Goal: Register for event/course: Sign up to attend an event or enroll in a course

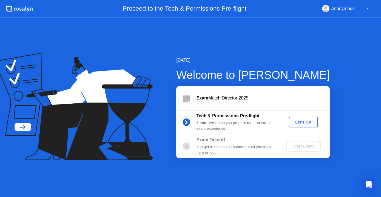
click at [305, 122] on div "Let's Go" at bounding box center [303, 122] width 25 height 4
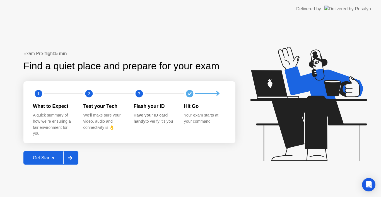
click at [55, 157] on div "Get Started" at bounding box center [44, 157] width 38 height 5
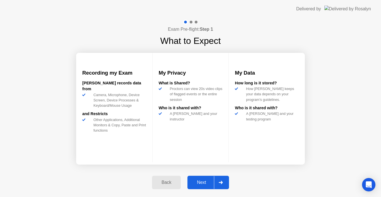
click at [200, 185] on div "Next" at bounding box center [201, 182] width 25 height 5
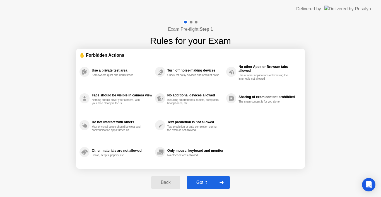
click at [200, 185] on div "Got it" at bounding box center [202, 182] width 26 height 5
select select "Available cameras"
select select "Available speakers"
select select "Available microphones"
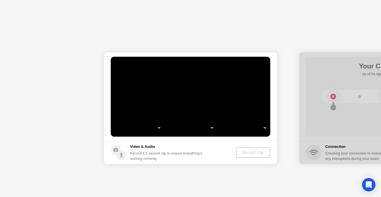
select select "**********"
select select "*******"
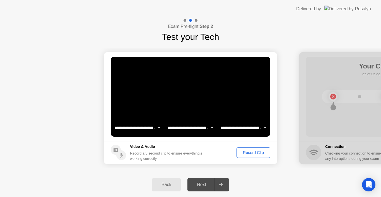
click at [245, 153] on div "Record Clip" at bounding box center [254, 152] width 30 height 4
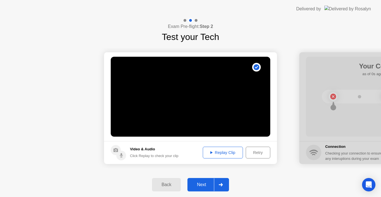
click at [204, 183] on div "Next" at bounding box center [201, 184] width 25 height 5
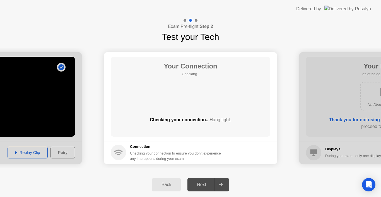
click at [204, 183] on div "Next" at bounding box center [201, 184] width 25 height 5
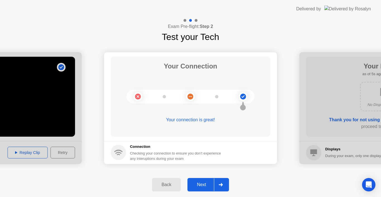
click at [204, 183] on div "Next" at bounding box center [201, 184] width 25 height 5
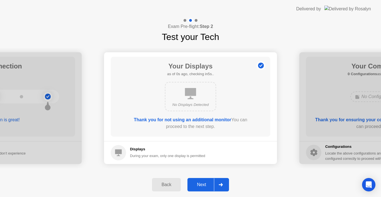
click at [205, 182] on div "Next" at bounding box center [201, 184] width 25 height 5
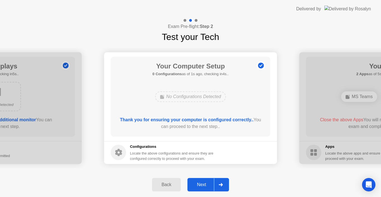
click at [205, 182] on div "Next" at bounding box center [201, 184] width 25 height 5
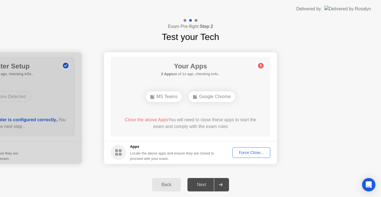
click at [243, 152] on div "Force Close..." at bounding box center [252, 152] width 34 height 4
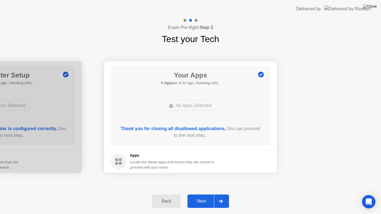
click at [203, 197] on div "Next" at bounding box center [201, 201] width 25 height 5
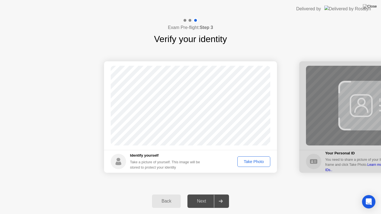
click at [254, 160] on div "Take Photo" at bounding box center [254, 162] width 29 height 4
click at [203, 197] on div "Next" at bounding box center [201, 201] width 25 height 5
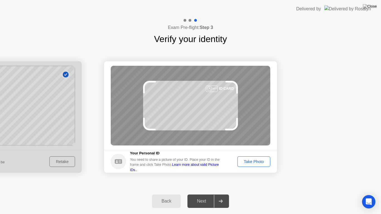
click at [253, 160] on div "Take Photo" at bounding box center [254, 162] width 29 height 4
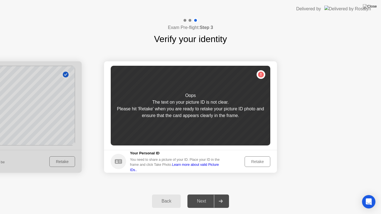
click at [253, 160] on div "Retake" at bounding box center [258, 162] width 22 height 4
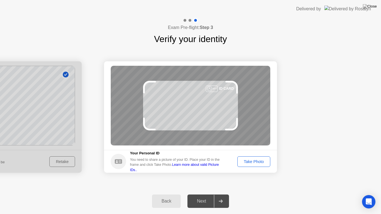
click at [254, 160] on div "Take Photo" at bounding box center [254, 162] width 29 height 4
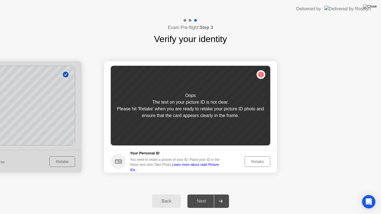
click at [254, 160] on div "Retake" at bounding box center [258, 162] width 22 height 4
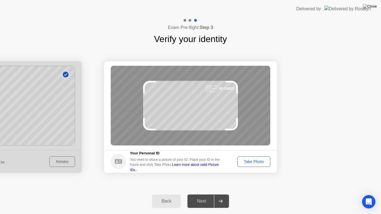
click at [254, 160] on div "Take Photo" at bounding box center [254, 162] width 29 height 4
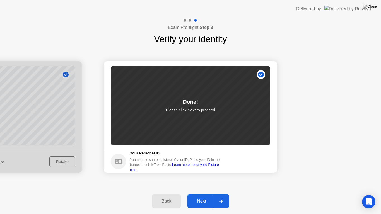
click at [254, 160] on footer "Your Personal ID You need to share a picture of your ID. Place your ID in the f…" at bounding box center [190, 161] width 173 height 23
click at [192, 197] on div "Next" at bounding box center [201, 201] width 25 height 5
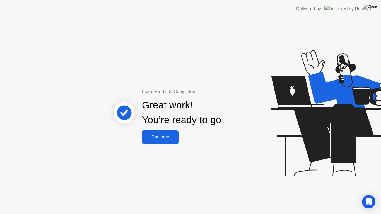
click at [162, 135] on div "Continue" at bounding box center [160, 137] width 33 height 5
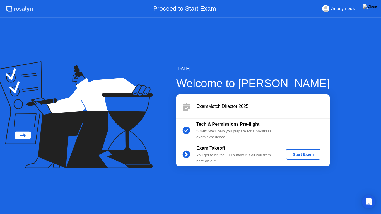
click at [306, 154] on div "Start Exam" at bounding box center [303, 154] width 30 height 4
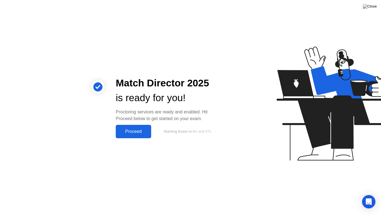
click at [130, 133] on div "Proceed" at bounding box center [134, 131] width 32 height 5
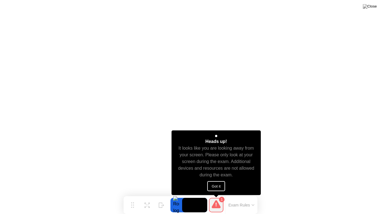
click at [216, 187] on button "Got it" at bounding box center [216, 186] width 18 height 10
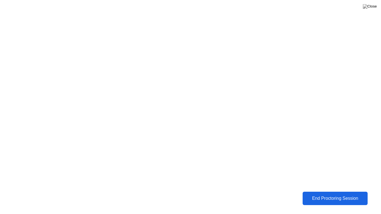
click at [322, 197] on div "End Proctoring Session" at bounding box center [336, 198] width 62 height 5
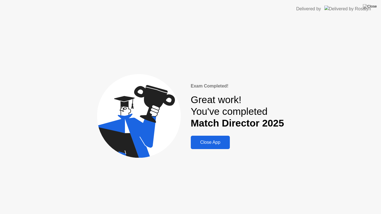
click at [211, 142] on div "Close App" at bounding box center [211, 142] width 36 height 5
